Goal: Task Accomplishment & Management: Complete application form

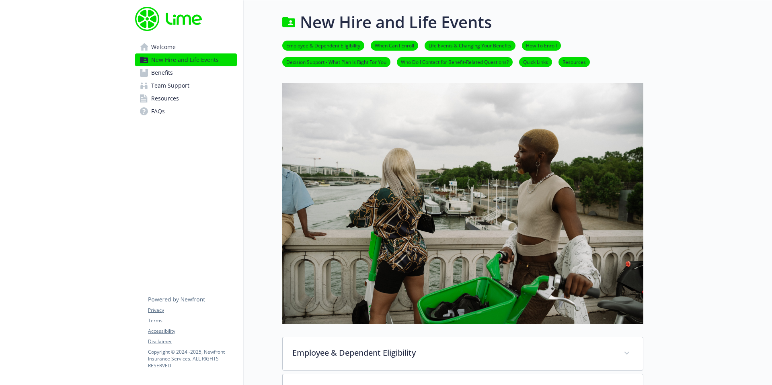
scroll to position [432, 0]
